Goal: Information Seeking & Learning: Learn about a topic

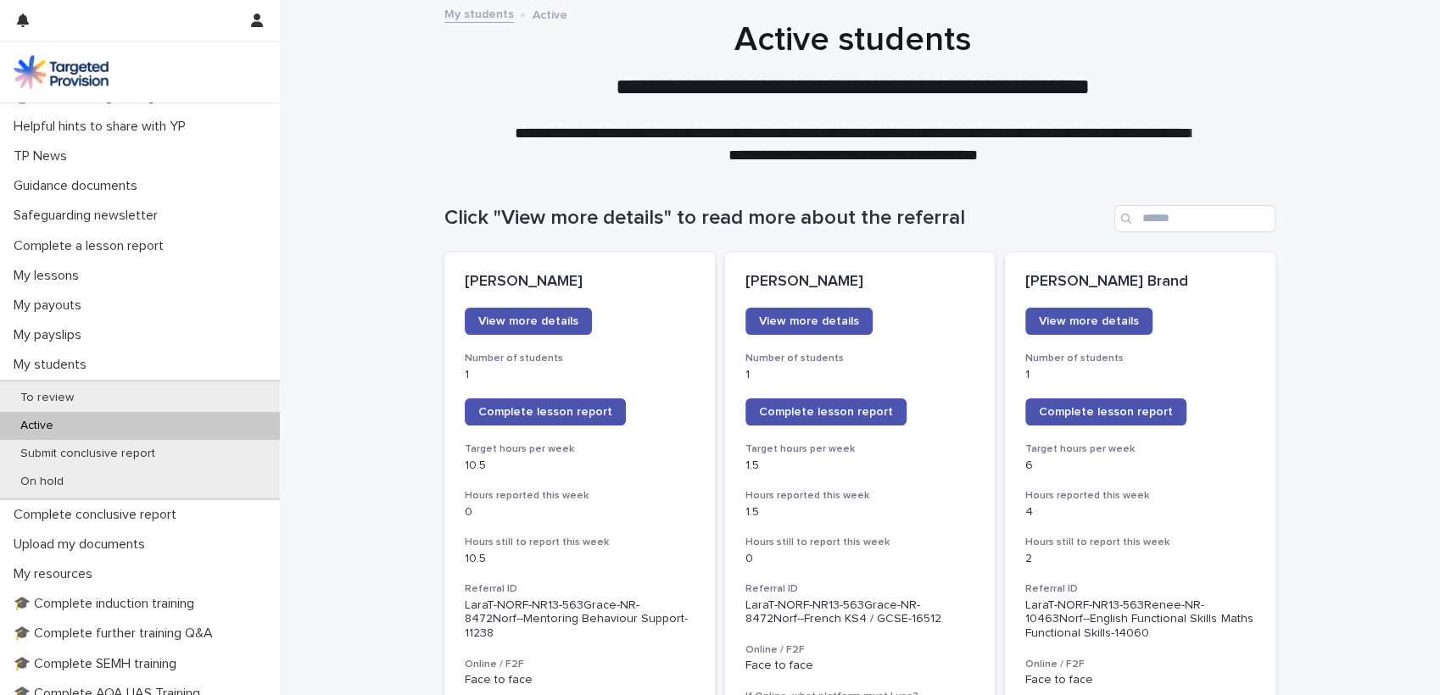
scroll to position [83, 0]
click at [68, 568] on p "My resources" at bounding box center [56, 572] width 99 height 16
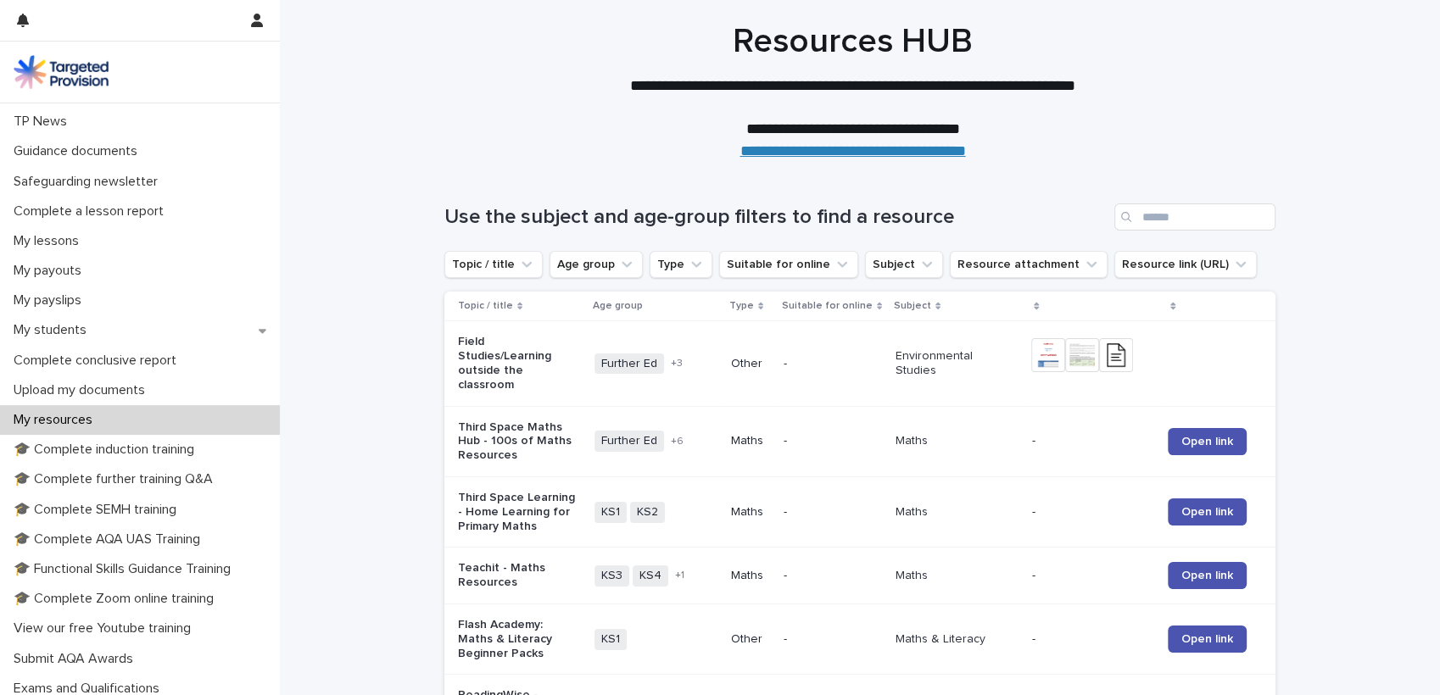
scroll to position [118, 0]
click at [134, 601] on p "🎓 Complete Zoom online training" at bounding box center [117, 597] width 220 height 16
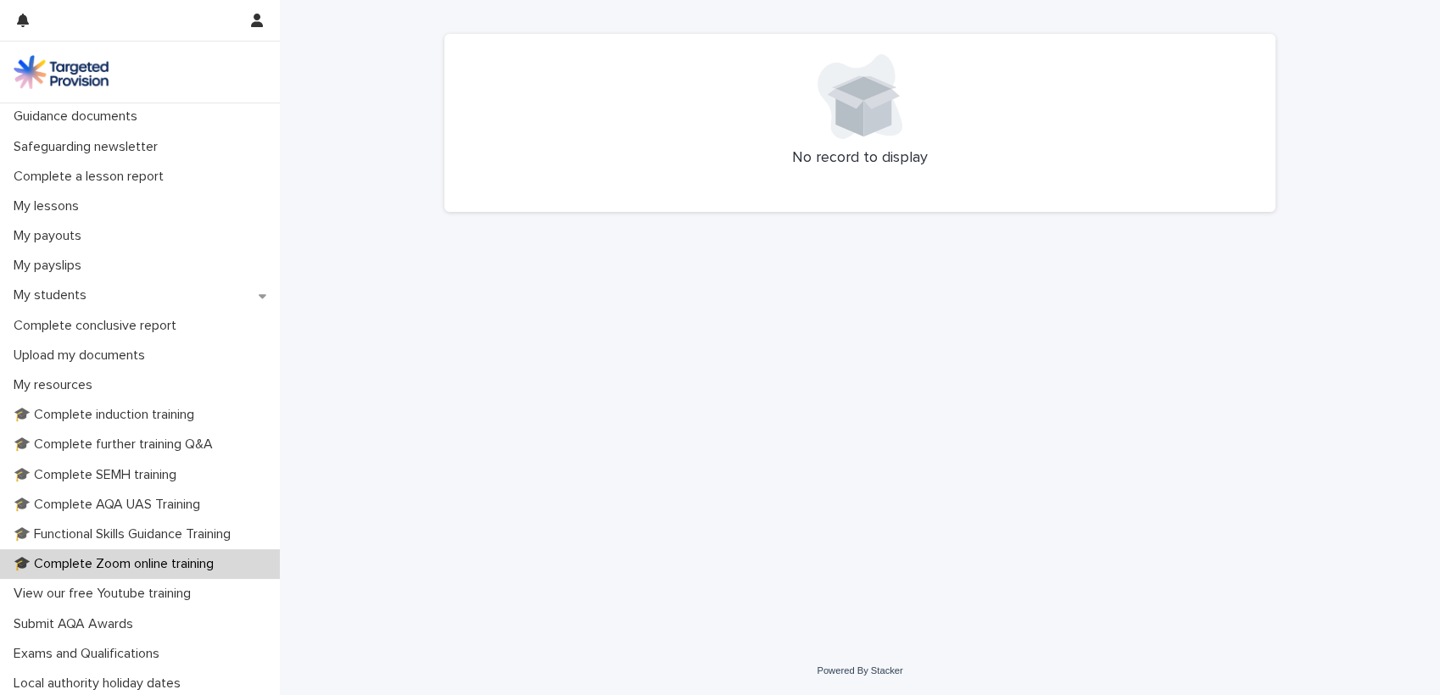
scroll to position [153, 0]
click at [159, 560] on p "🎓 Complete Zoom online training" at bounding box center [117, 562] width 220 height 16
click at [137, 590] on p "View our free Youtube training" at bounding box center [106, 591] width 198 height 16
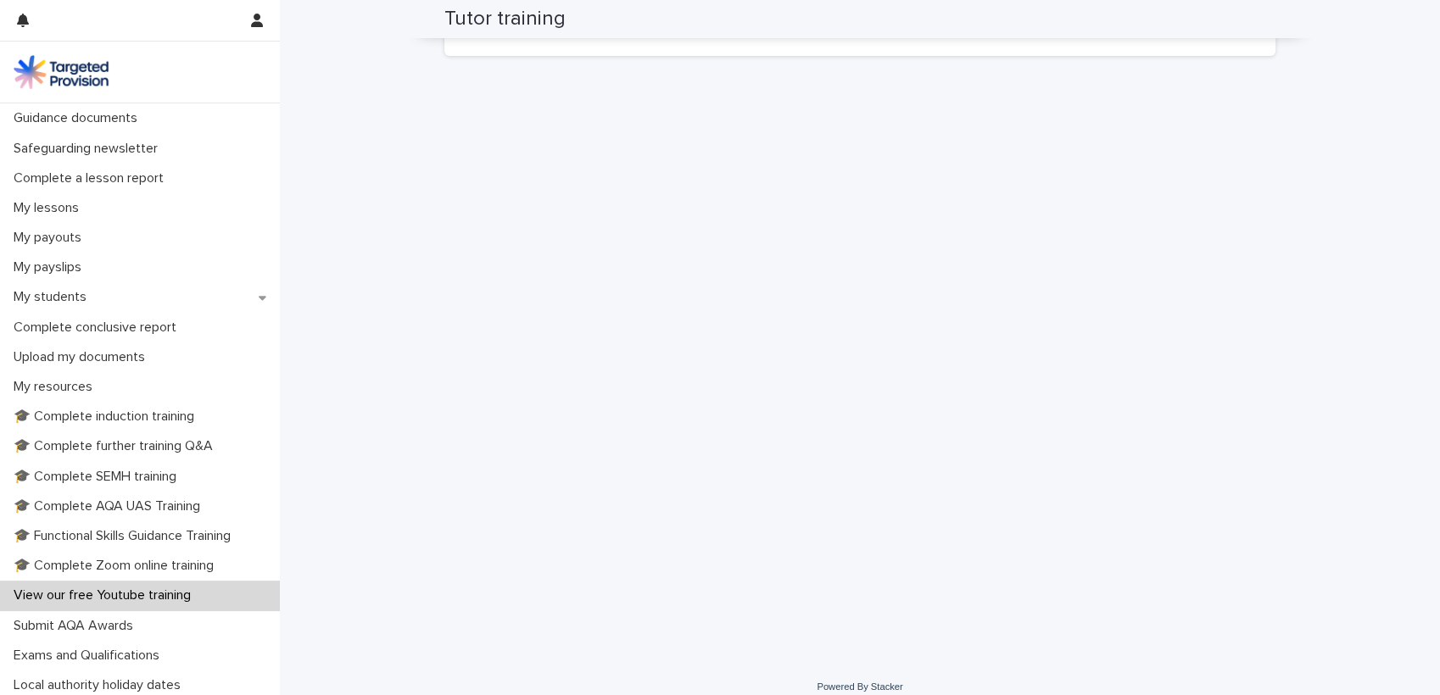
scroll to position [111, 0]
